Goal: Information Seeking & Learning: Compare options

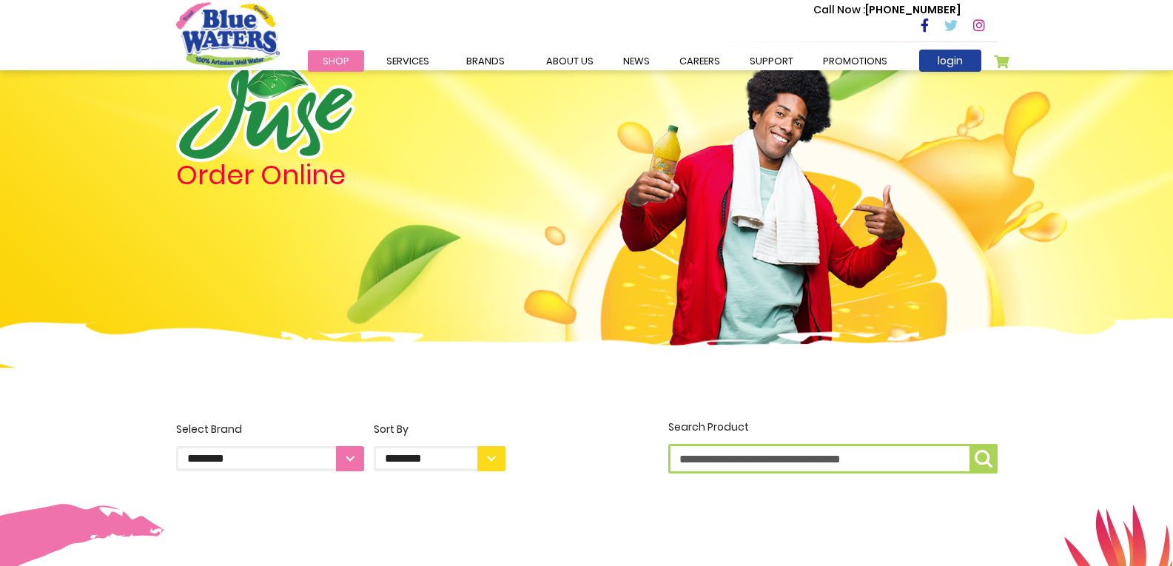
scroll to position [74, 0]
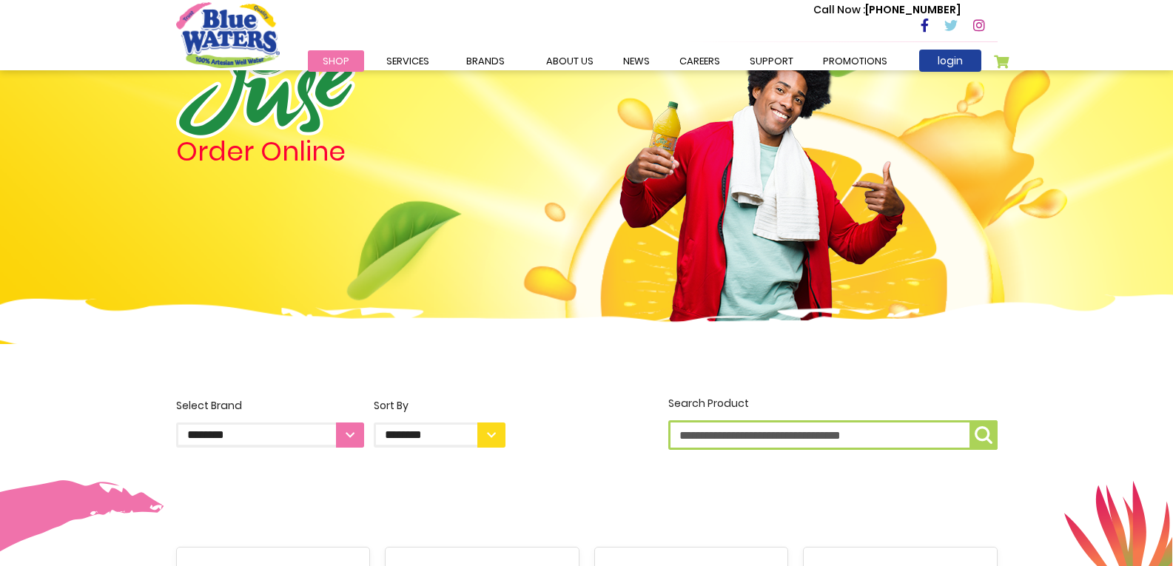
click at [717, 442] on input "Search Product" at bounding box center [832, 435] width 329 height 30
type input "*****"
click at [986, 434] on img "submit" at bounding box center [984, 435] width 18 height 18
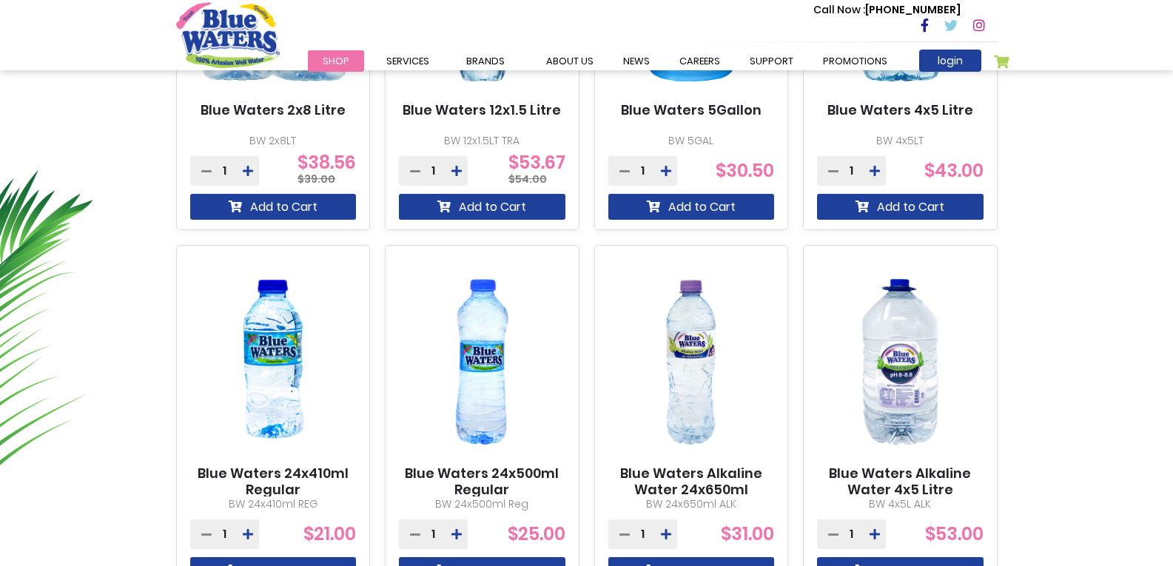
scroll to position [814, 0]
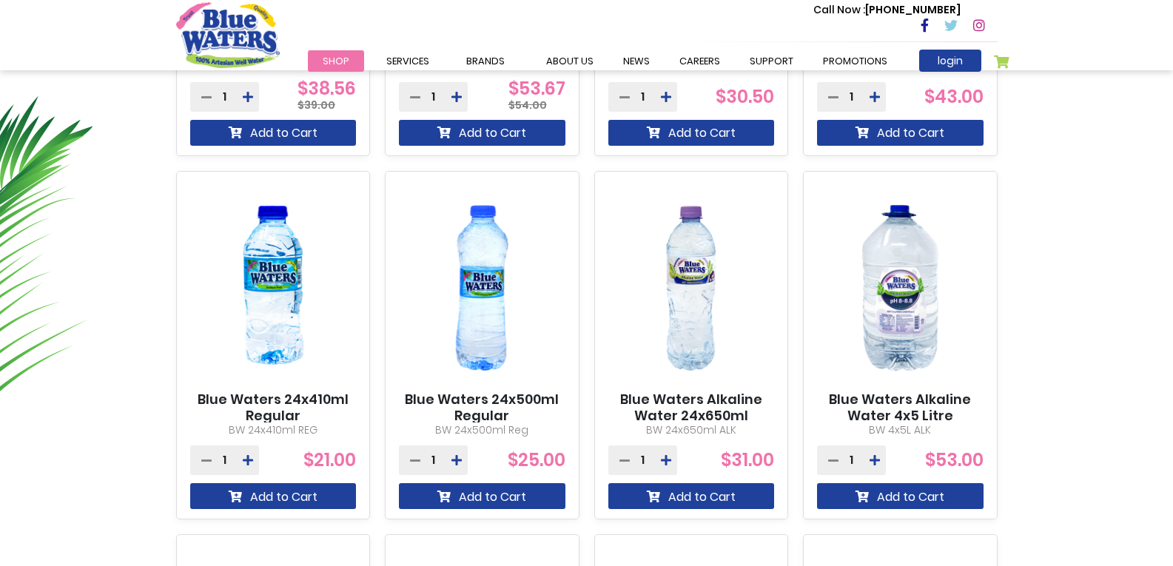
click at [298, 400] on link "Blue Waters 24x410ml Regular" at bounding box center [273, 407] width 166 height 32
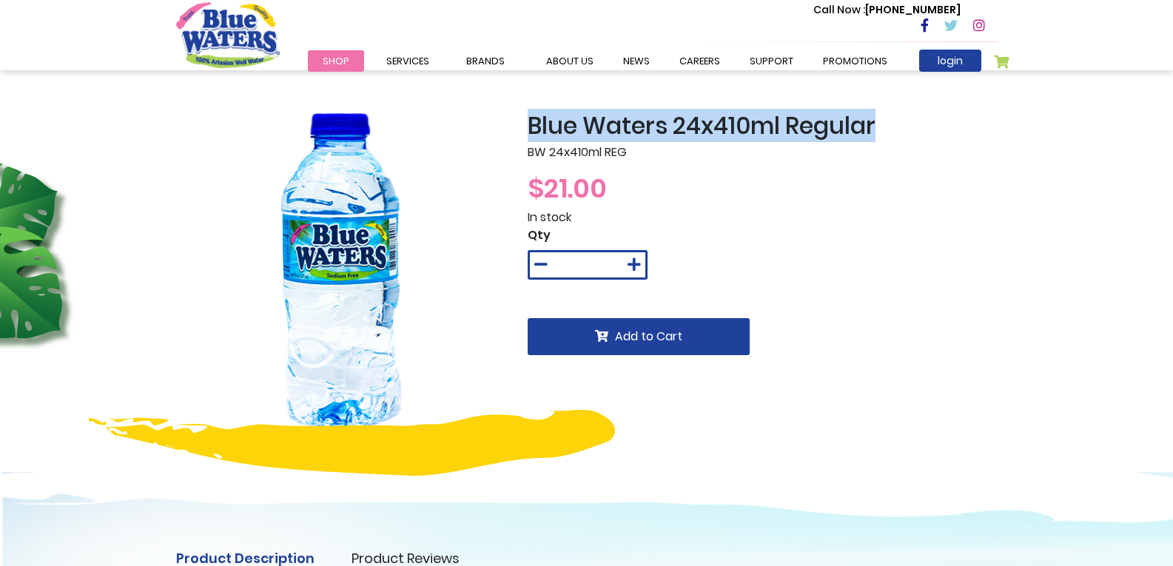
drag, startPoint x: 899, startPoint y: 124, endPoint x: 516, endPoint y: 132, distance: 382.6
click at [516, 132] on div "Blue Waters 24x410ml Regular BW 24x410ml REG $21.00 In stock Qty * Add to Cart" at bounding box center [762, 276] width 492 height 329
copy h2 "Blue Waters 24x410ml Regular"
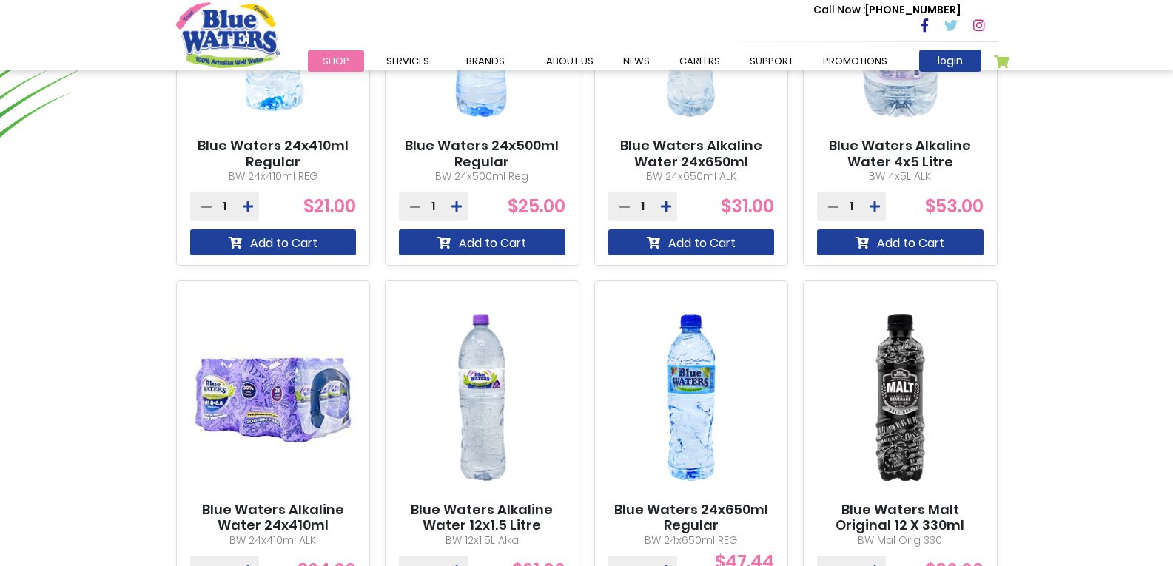
scroll to position [1110, 0]
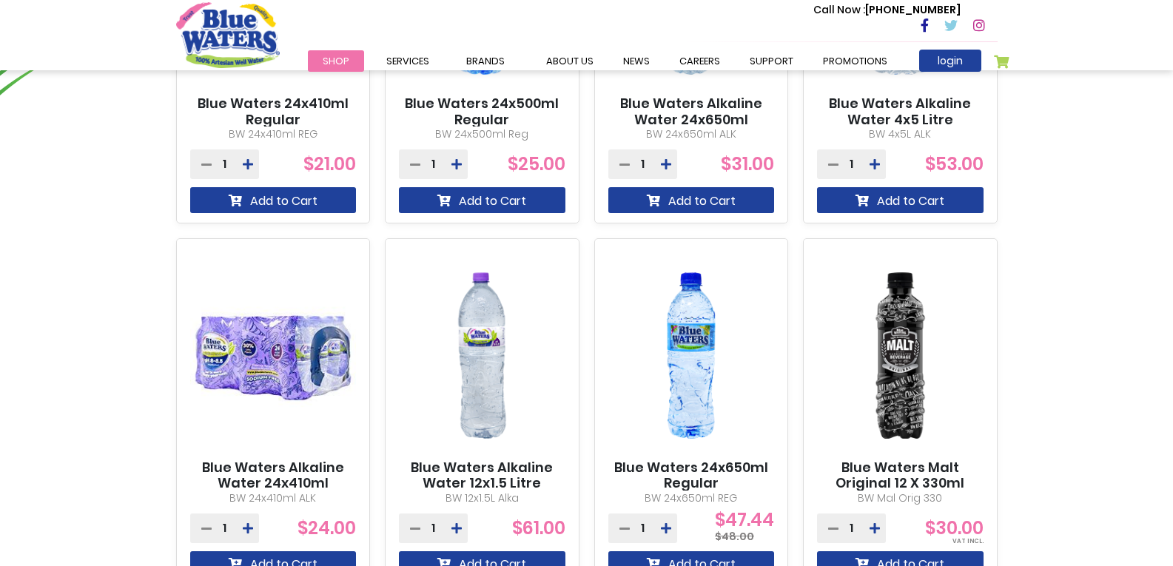
click at [687, 468] on link "Blue Waters 24x650ml Regular" at bounding box center [691, 476] width 166 height 32
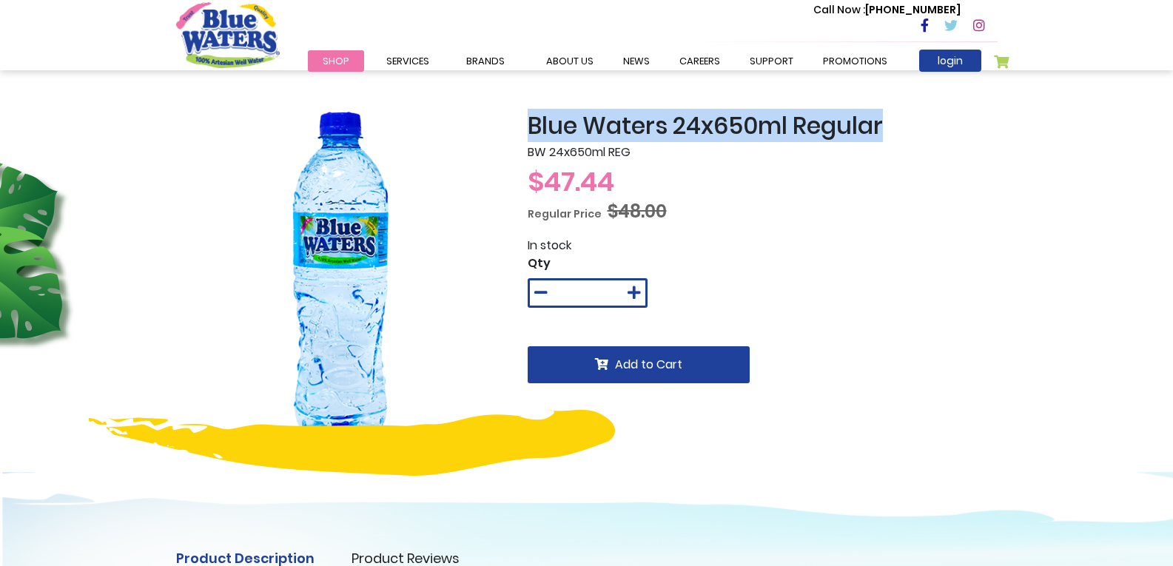
drag, startPoint x: 898, startPoint y: 128, endPoint x: 527, endPoint y: 138, distance: 371.6
click at [528, 138] on h2 "Blue Waters 24x650ml Regular" at bounding box center [763, 126] width 470 height 28
copy h2 "Blue Waters 24x650ml Regular"
